Goal: Use online tool/utility: Use online tool/utility

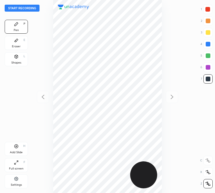
scroll to position [193, 122]
click at [30, 9] on button "Start recording" at bounding box center [22, 8] width 35 height 7
click at [23, 7] on button "End recording" at bounding box center [21, 8] width 32 height 7
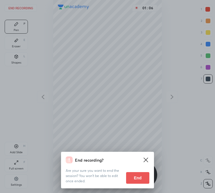
click at [136, 178] on button "End" at bounding box center [137, 178] width 23 height 12
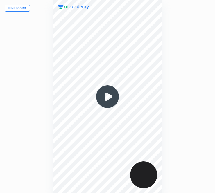
click at [108, 101] on img at bounding box center [107, 97] width 28 height 28
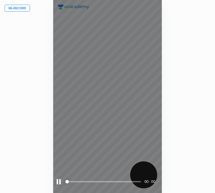
drag, startPoint x: 76, startPoint y: 181, endPoint x: 80, endPoint y: 181, distance: 4.4
click at [76, 181] on span at bounding box center [102, 181] width 75 height 9
click at [98, 181] on span at bounding box center [102, 181] width 75 height 1
click at [109, 182] on span at bounding box center [102, 181] width 75 height 1
click at [123, 181] on span at bounding box center [102, 181] width 75 height 1
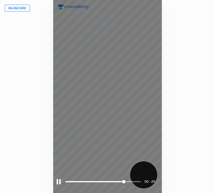
click at [132, 181] on span at bounding box center [102, 181] width 75 height 9
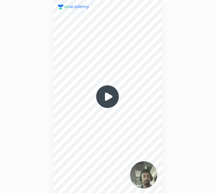
scroll to position [193, 122]
